Goal: Find specific page/section: Find specific page/section

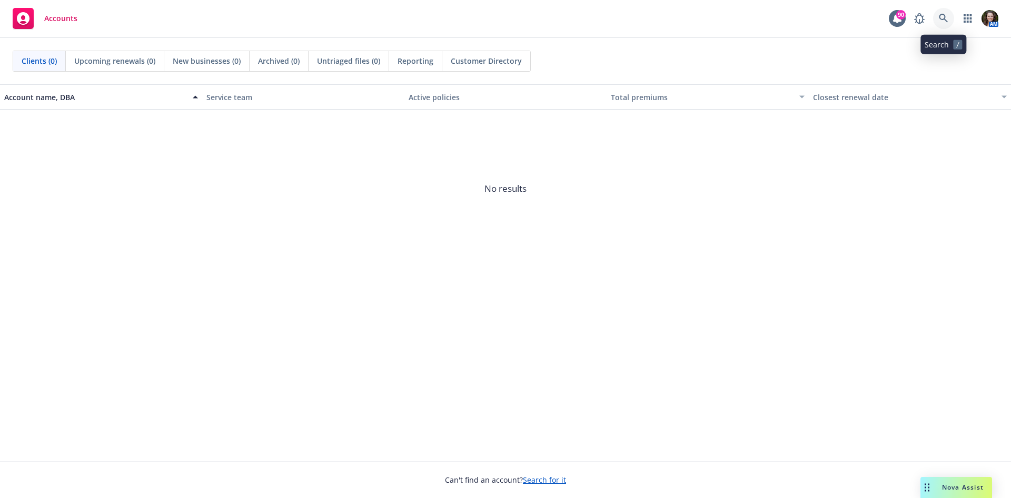
click at [942, 18] on icon at bounding box center [943, 18] width 9 height 9
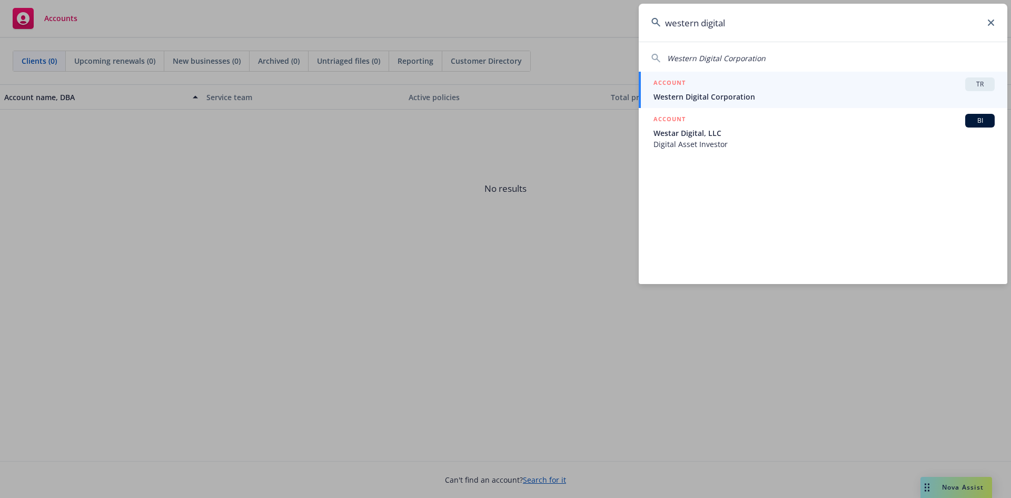
type input "western digital"
click at [809, 83] on div "ACCOUNT TR" at bounding box center [824, 84] width 341 height 14
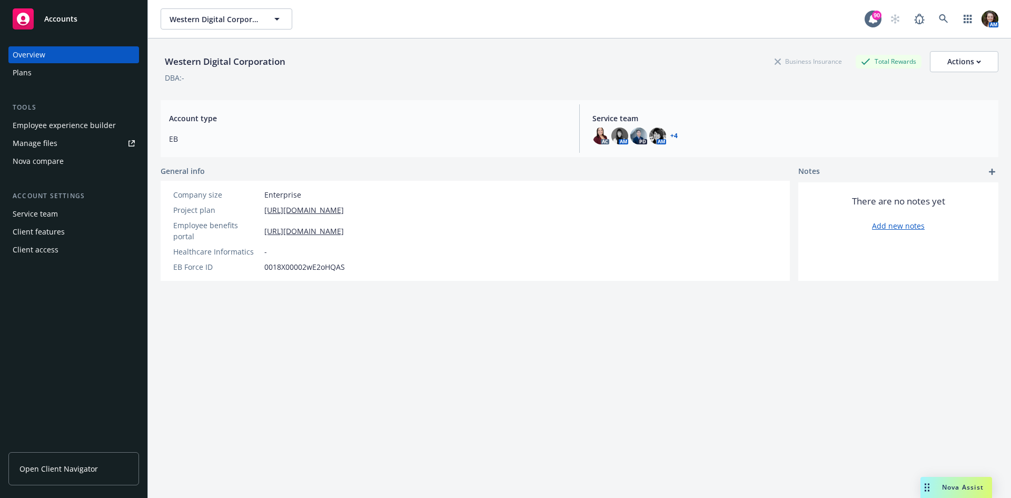
click at [62, 145] on link "Manage files" at bounding box center [73, 143] width 131 height 17
